Goal: Information Seeking & Learning: Understand process/instructions

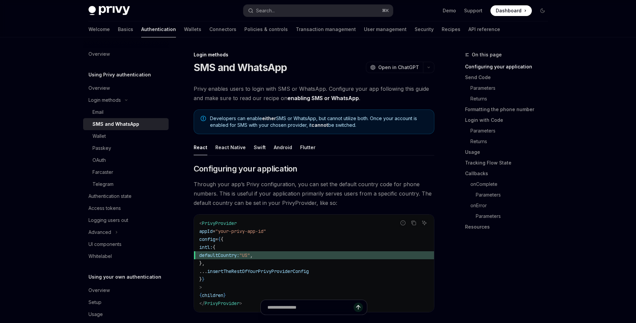
type textarea "*"
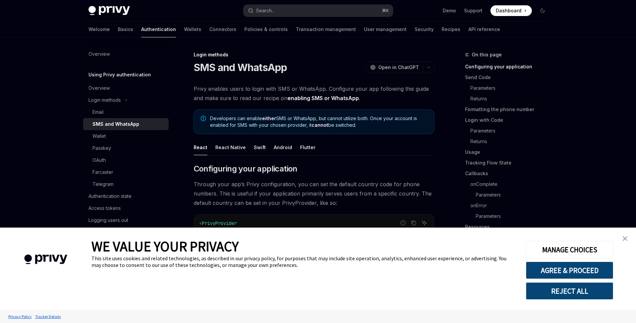
click at [598, 287] on button "REJECT ALL" at bounding box center [569, 290] width 87 height 17
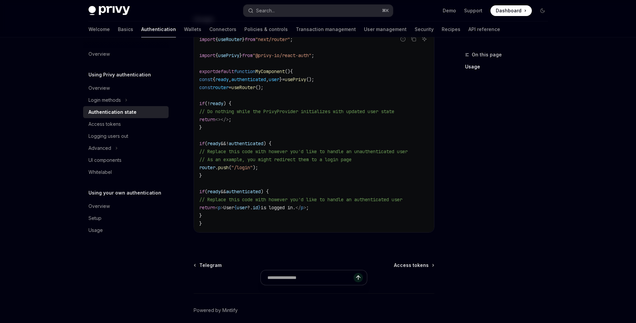
scroll to position [230, 0]
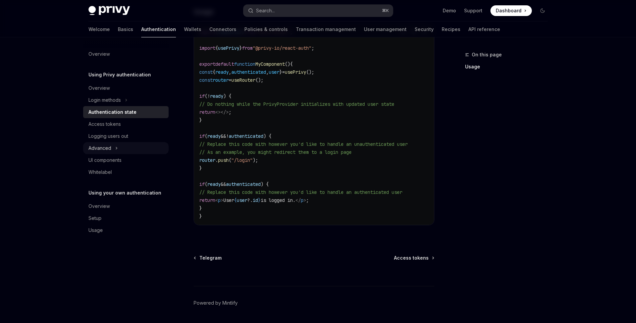
click at [109, 152] on button "Advanced" at bounding box center [125, 148] width 85 height 12
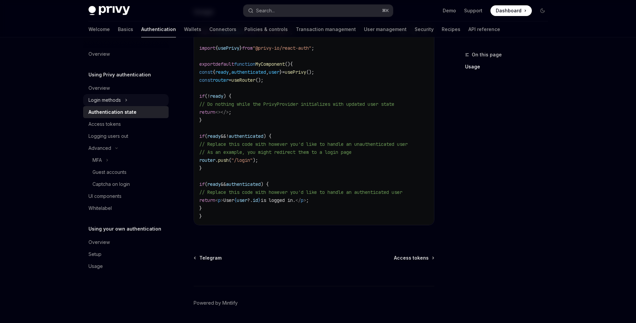
click at [115, 99] on div "Login methods" at bounding box center [104, 100] width 32 height 8
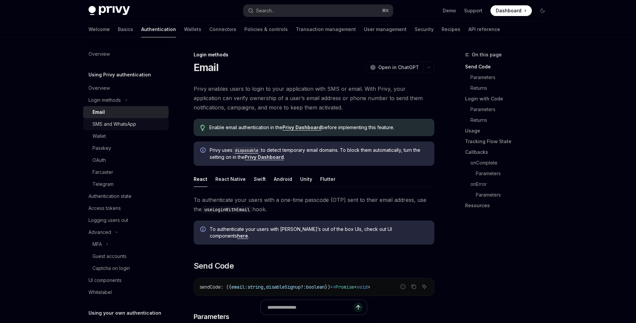
click at [113, 125] on div "SMS and WhatsApp" at bounding box center [114, 124] width 44 height 8
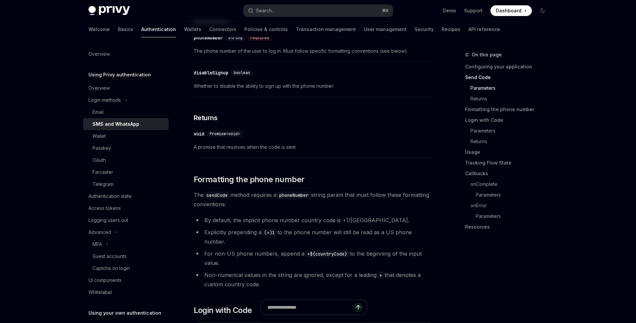
scroll to position [490, 0]
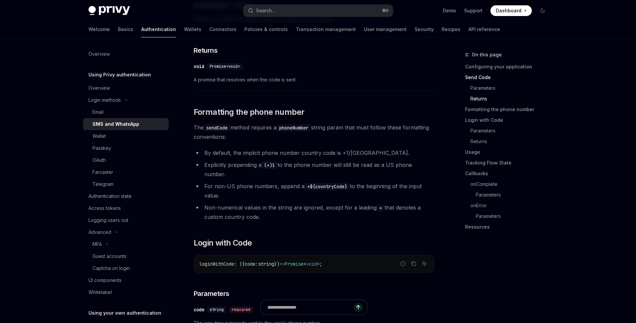
click at [248, 182] on li "For non-US phone numbers, append a +${countryCode} to the beginning of the inpu…" at bounding box center [314, 191] width 241 height 19
click at [359, 160] on li "Explicitly prepending a (+)1 to the phone number will still be read as a US pho…" at bounding box center [314, 169] width 241 height 19
type textarea "*"
